Goal: Check status: Check status

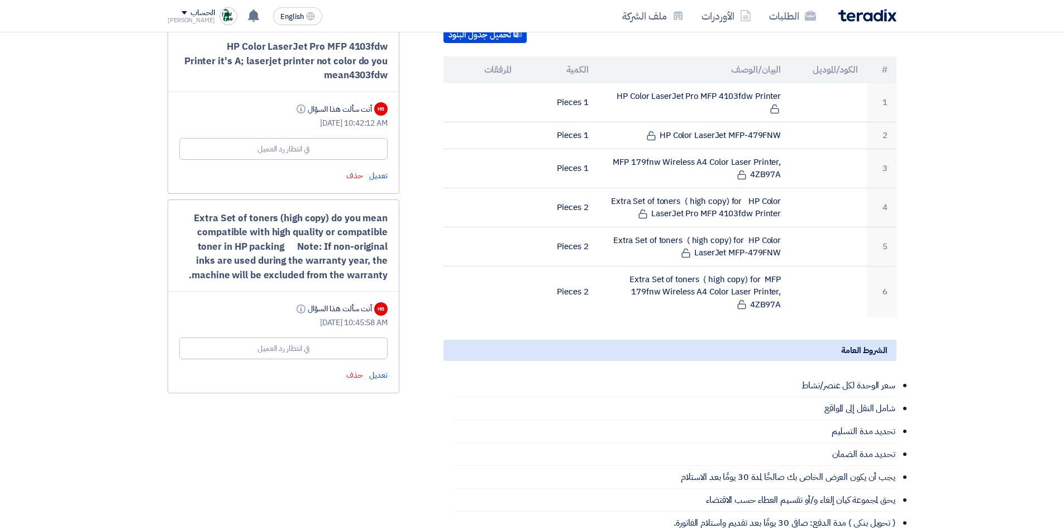
scroll to position [335, 0]
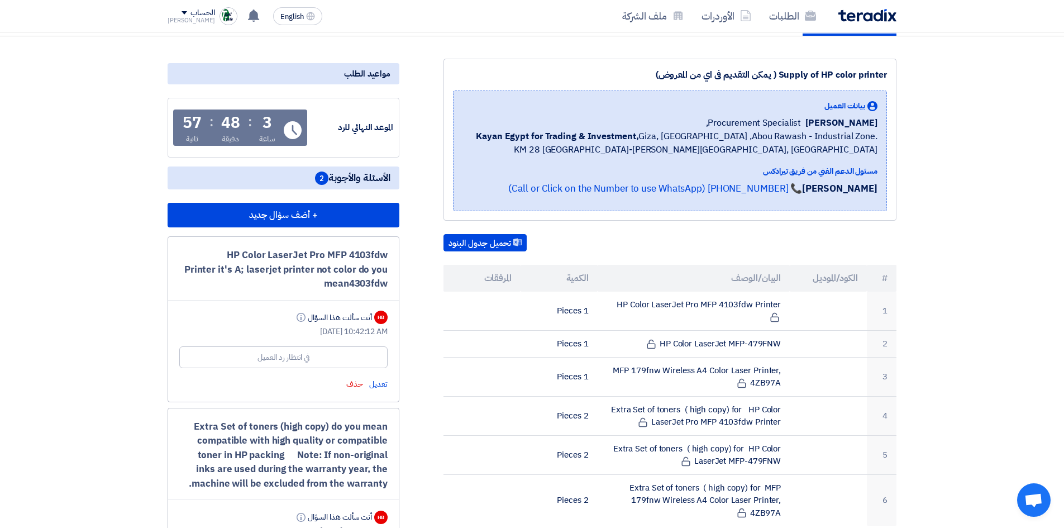
scroll to position [112, 0]
